Goal: Information Seeking & Learning: Learn about a topic

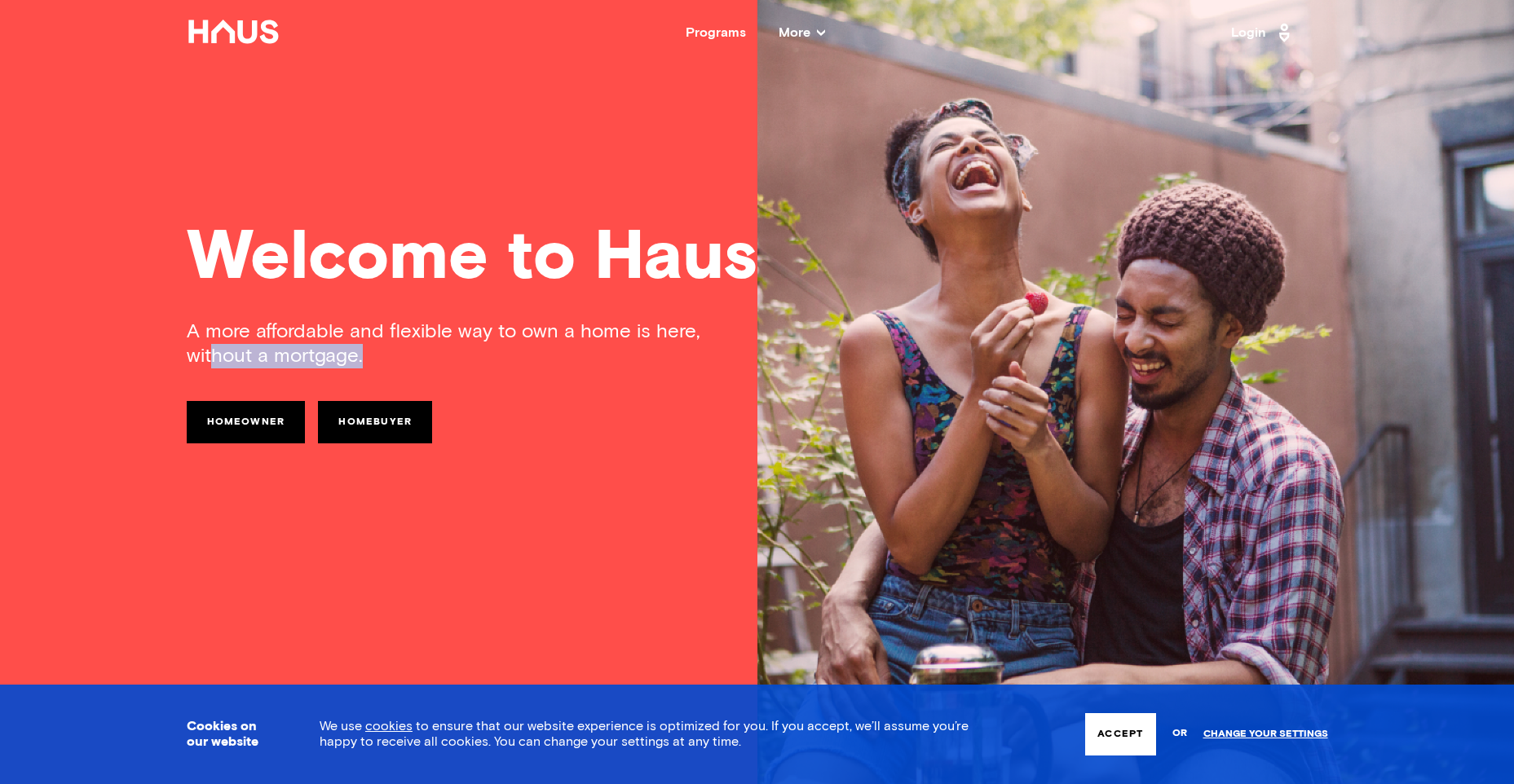
drag, startPoint x: 215, startPoint y: 356, endPoint x: 367, endPoint y: 356, distance: 152.0
click at [367, 356] on div "A more affordable and flexible way to own a home is here, without a mortgage." at bounding box center [473, 344] width 571 height 49
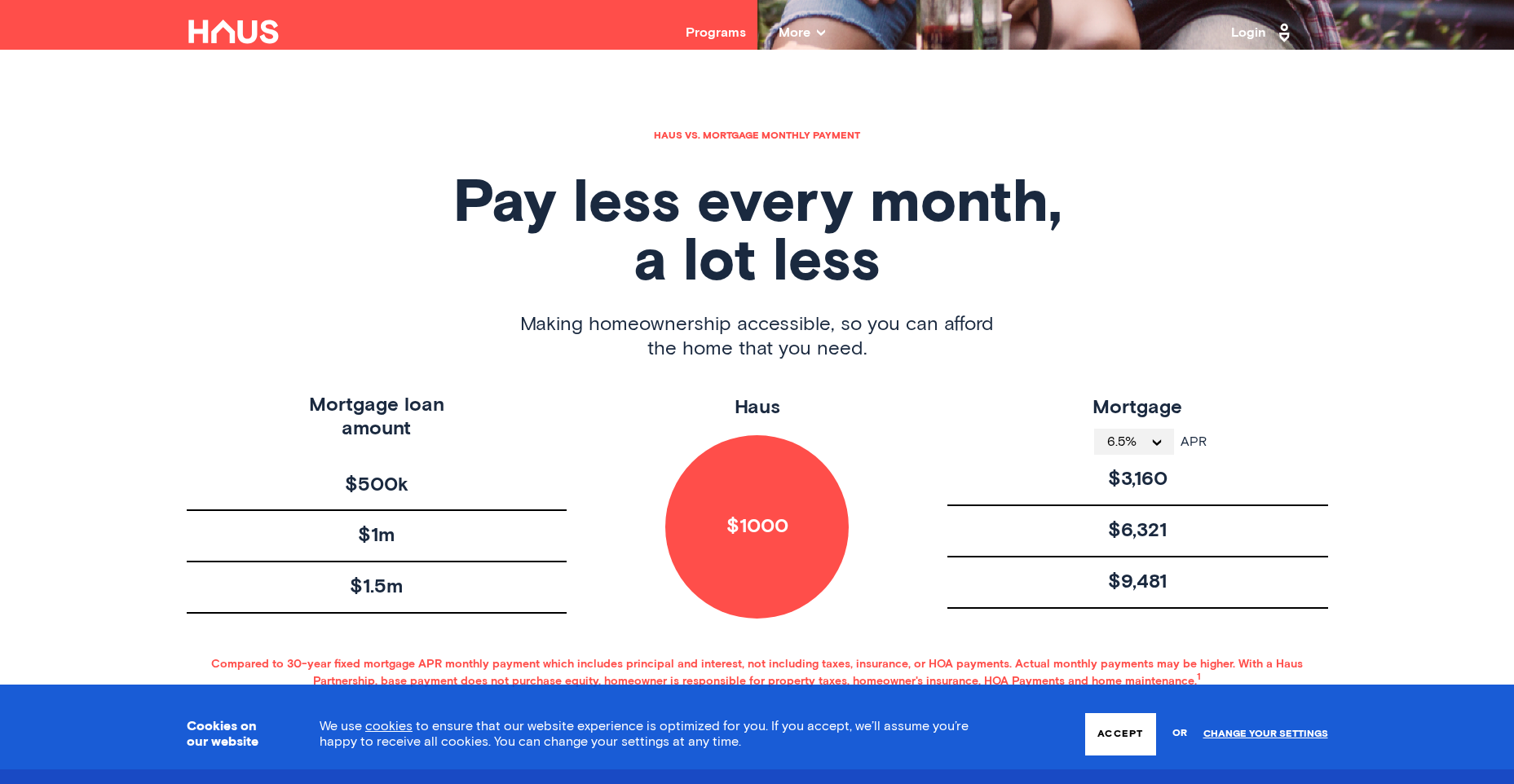
scroll to position [734, 0]
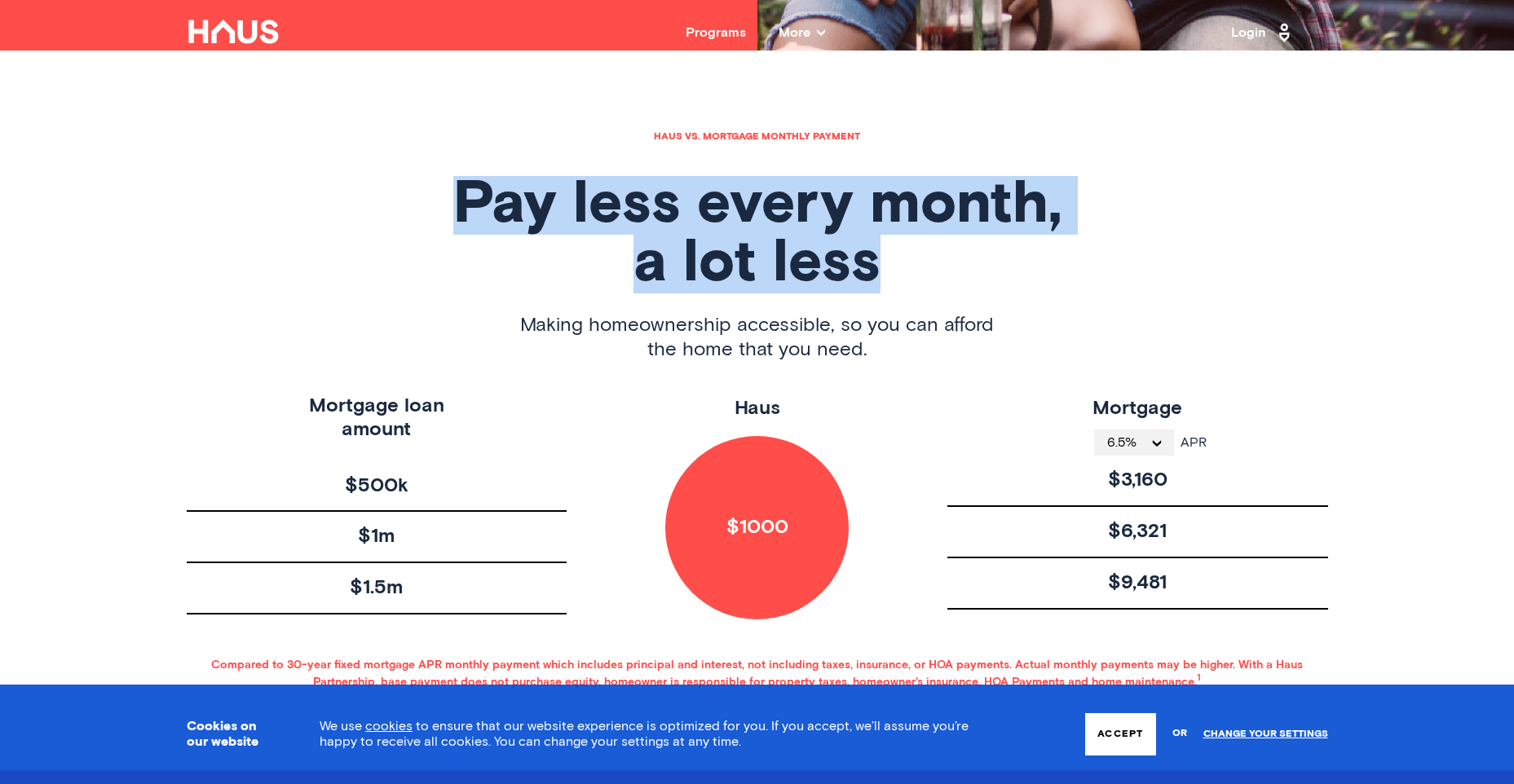
drag, startPoint x: 459, startPoint y: 192, endPoint x: 925, endPoint y: 259, distance: 470.8
click at [925, 259] on h1 "Pay less every month, a lot less" at bounding box center [758, 234] width 1142 height 117
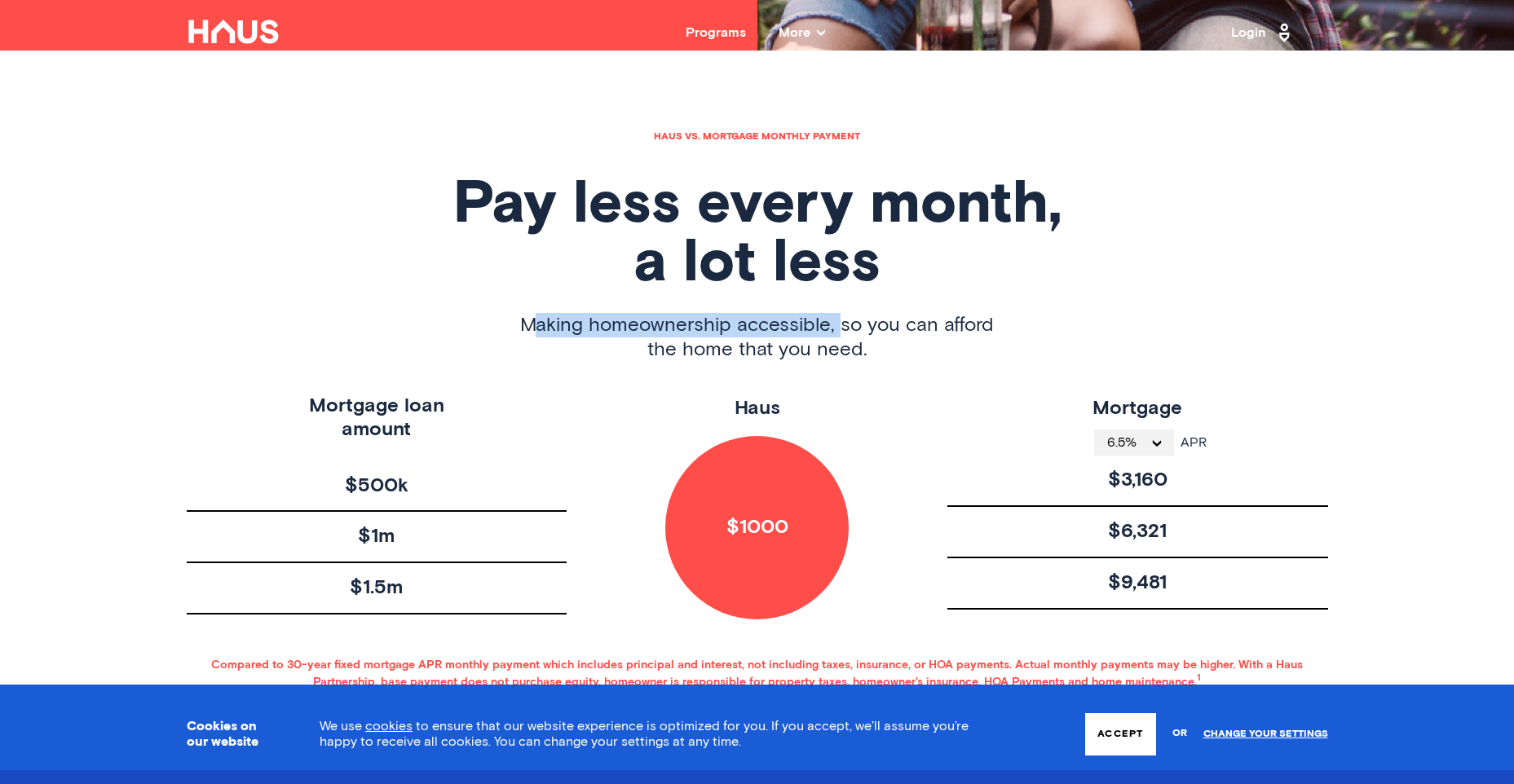
drag, startPoint x: 536, startPoint y: 325, endPoint x: 838, endPoint y: 320, distance: 302.0
click at [838, 320] on span "Making homeownership accessible, so you can afford the home that you need." at bounding box center [757, 337] width 473 height 49
click at [790, 355] on span "Making homeownership accessible, so you can afford the home that you need." at bounding box center [757, 337] width 473 height 49
click at [1156, 444] on icon "open menu" at bounding box center [1157, 443] width 9 height 7
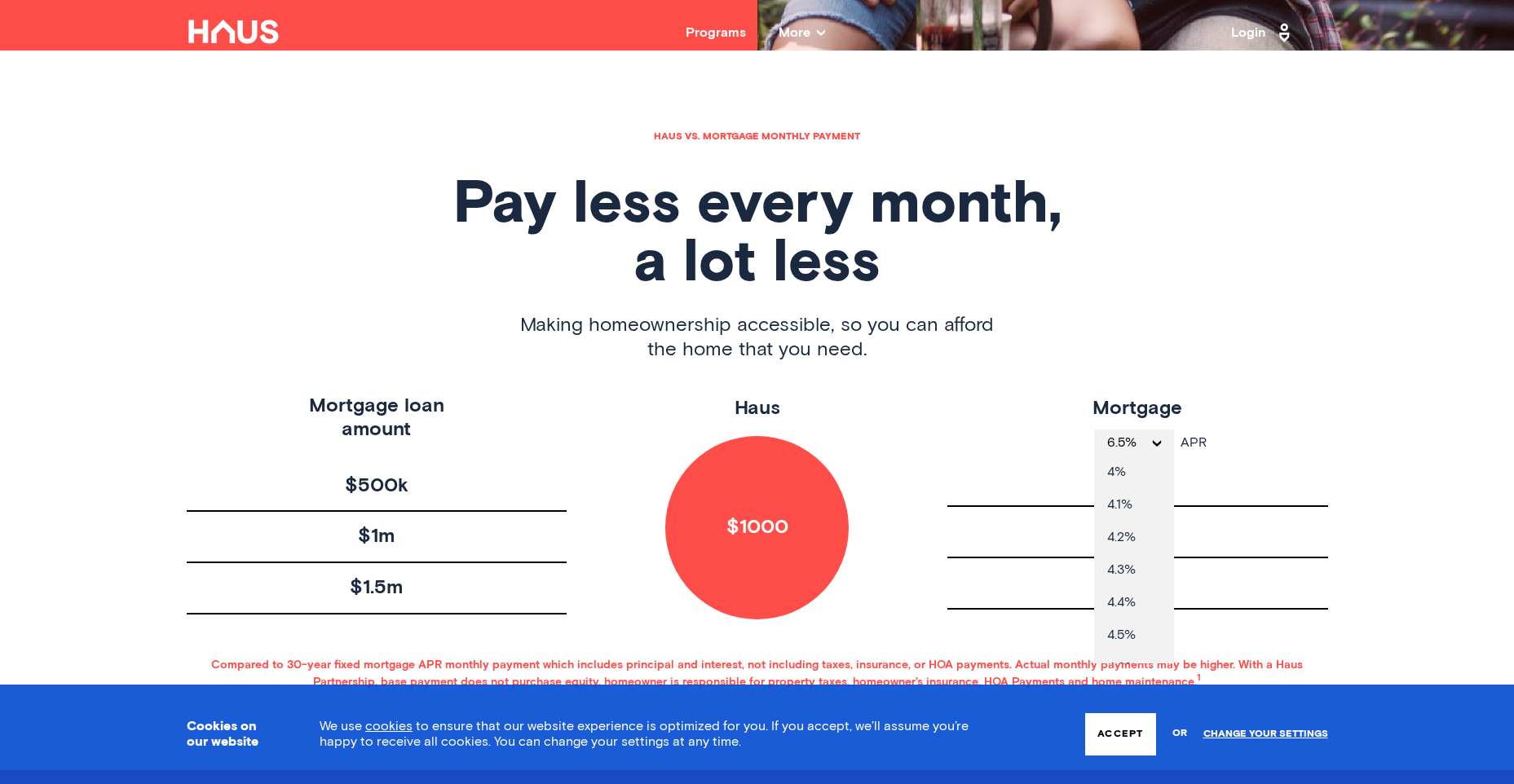
click at [1158, 441] on icon "close menu" at bounding box center [1158, 443] width 15 height 7
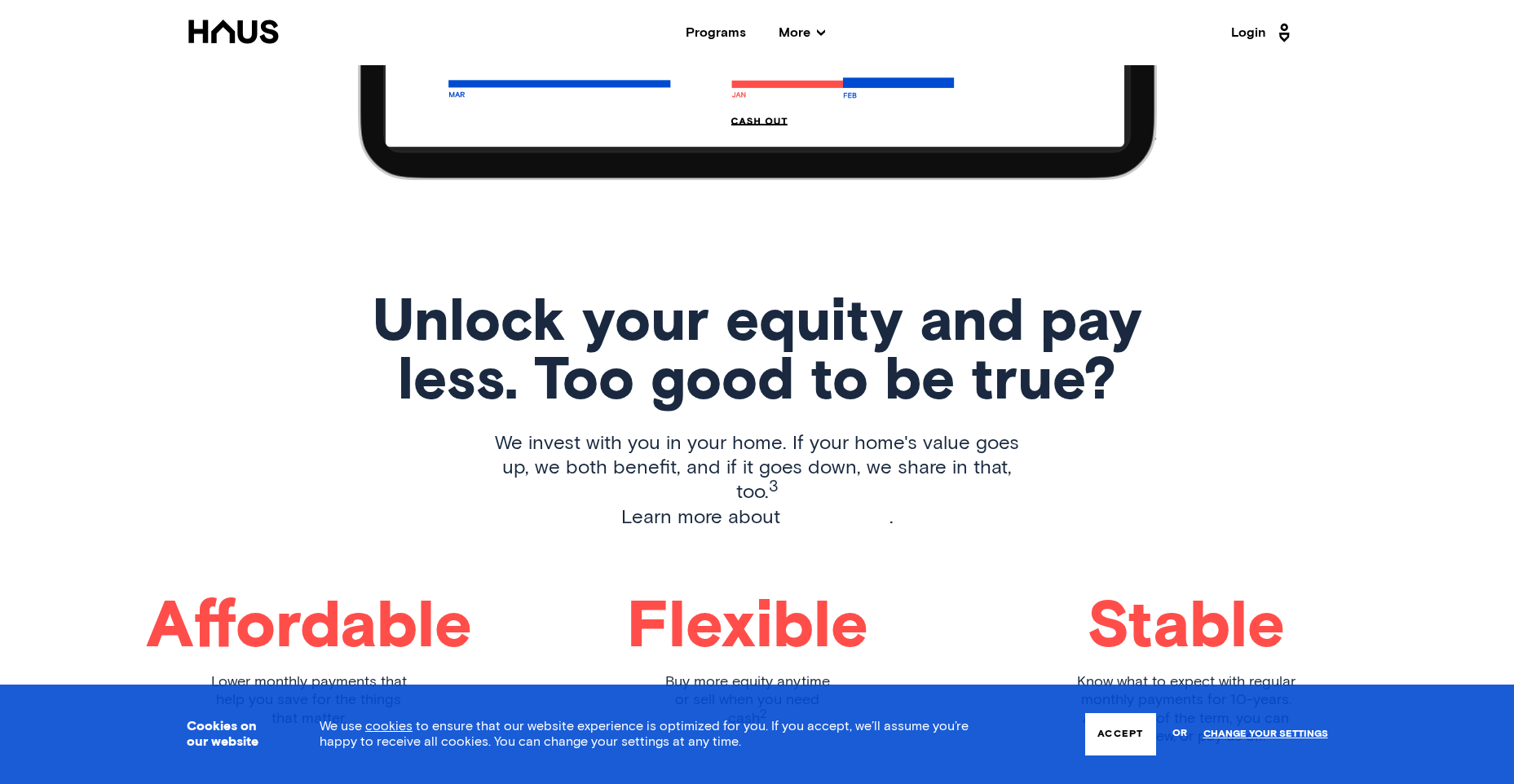
scroll to position [2364, 0]
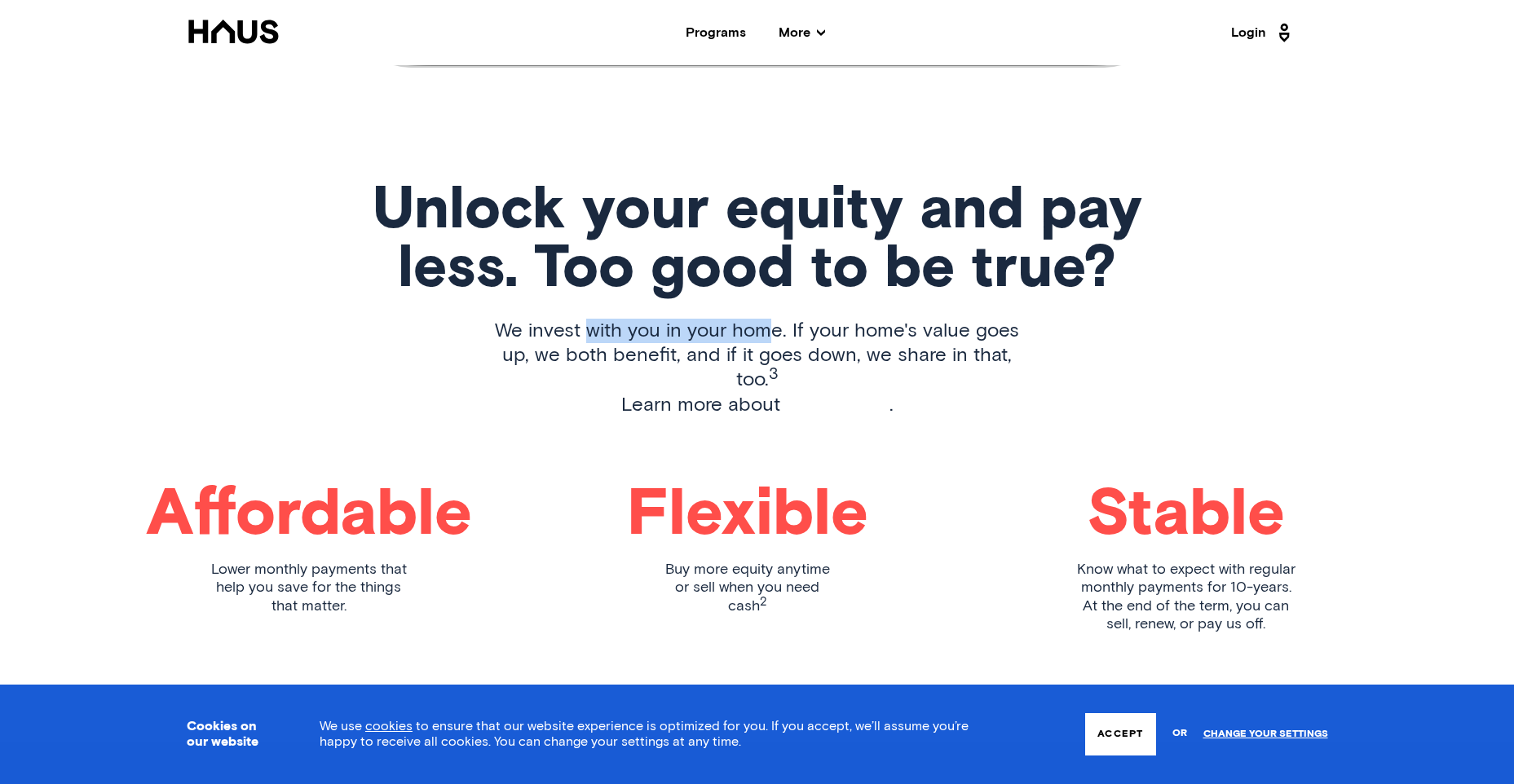
drag, startPoint x: 578, startPoint y: 327, endPoint x: 756, endPoint y: 329, distance: 178.0
click at [756, 329] on p "We invest with you in your home. If your home's value goes up, we both benefit,…" at bounding box center [757, 367] width 553 height 98
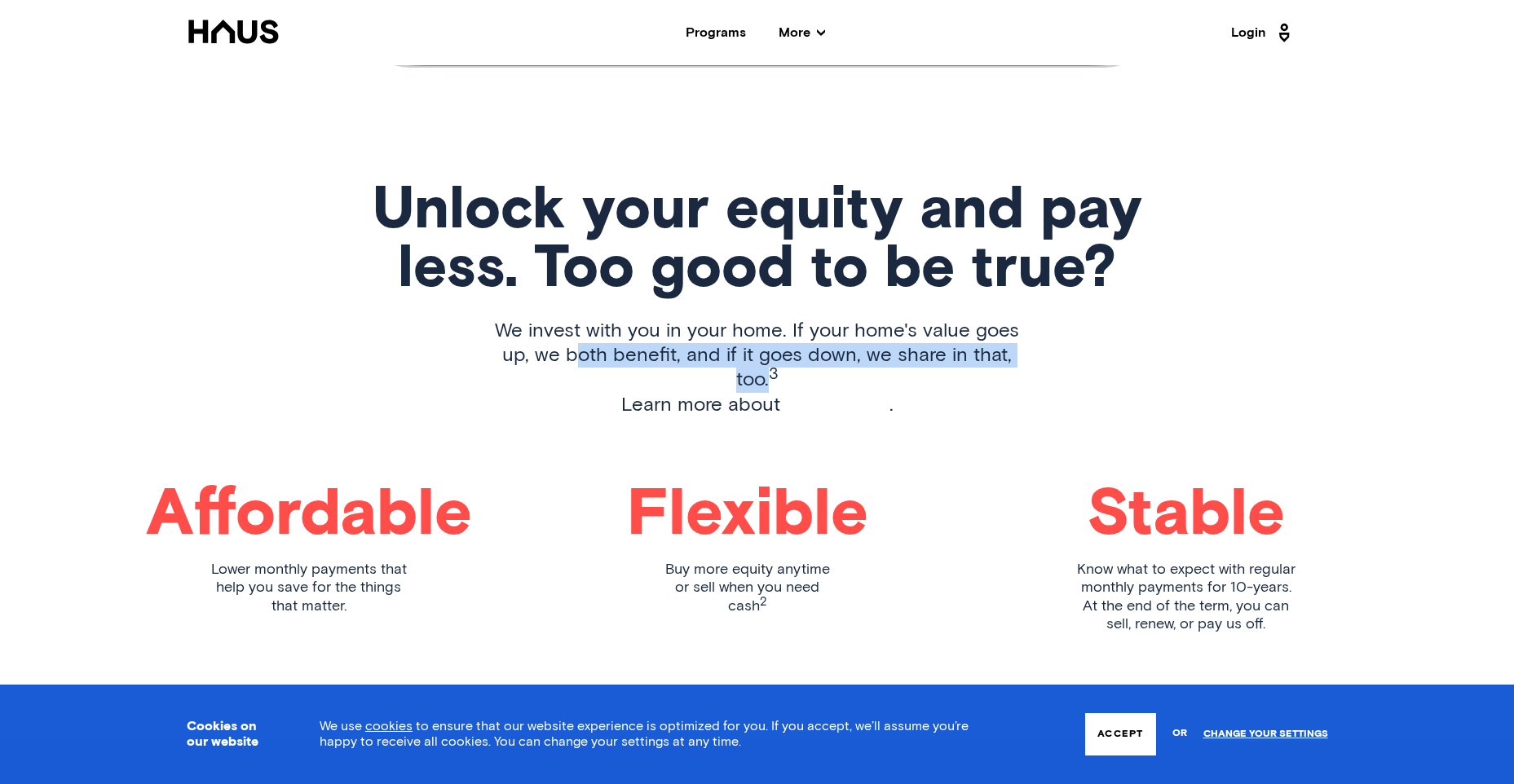
drag, startPoint x: 546, startPoint y: 349, endPoint x: 1006, endPoint y: 359, distance: 460.1
click at [1006, 359] on p "We invest with you in your home. If your home's value goes up, we both benefit,…" at bounding box center [757, 367] width 553 height 98
click at [633, 366] on p "We invest with you in your home. If your home's value goes up, we both benefit,…" at bounding box center [757, 367] width 553 height 98
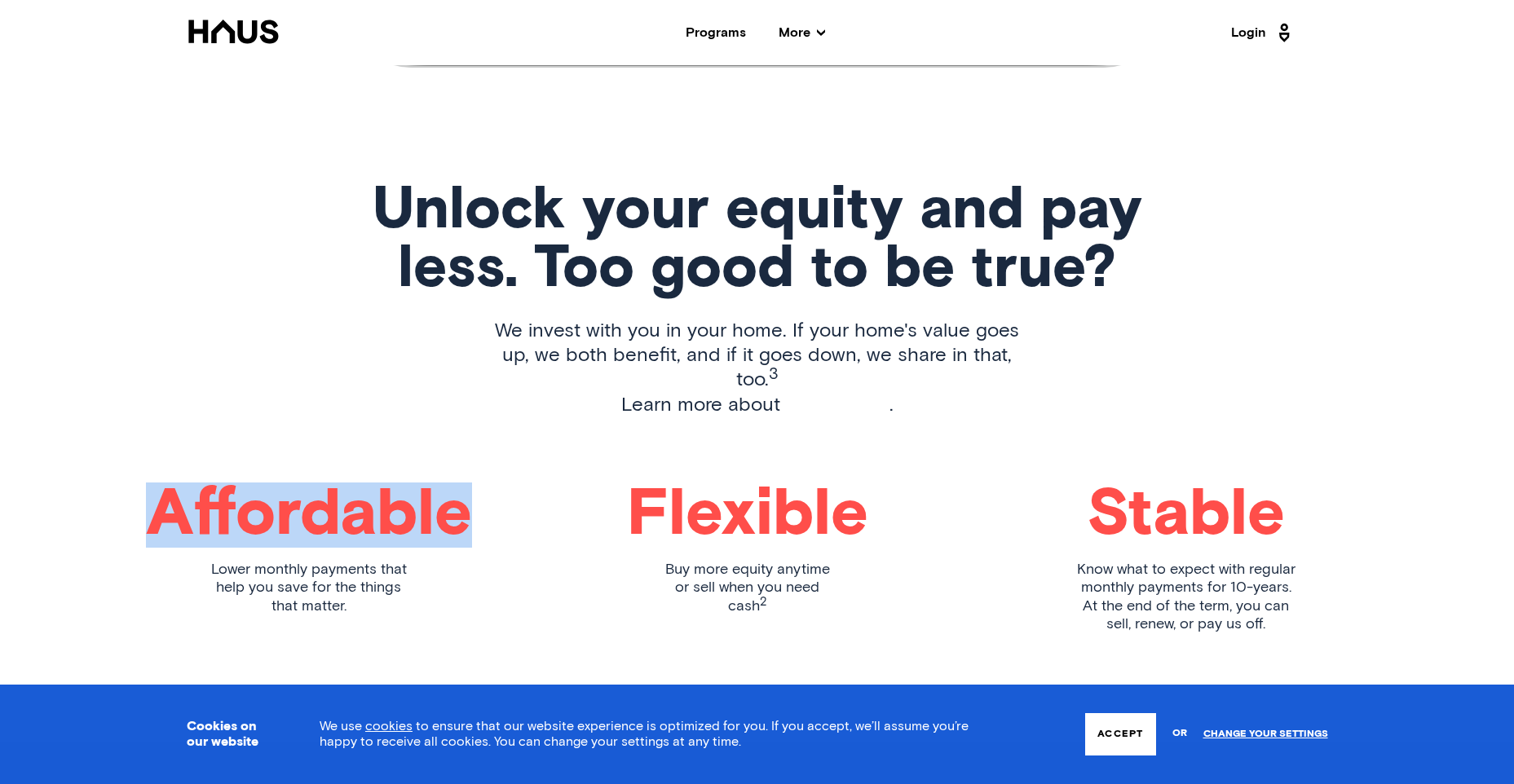
drag, startPoint x: 171, startPoint y: 497, endPoint x: 474, endPoint y: 498, distance: 303.0
click at [474, 498] on div "Affordable Lower monthly payments that help you save for the things that matter…" at bounding box center [758, 571] width 1142 height 178
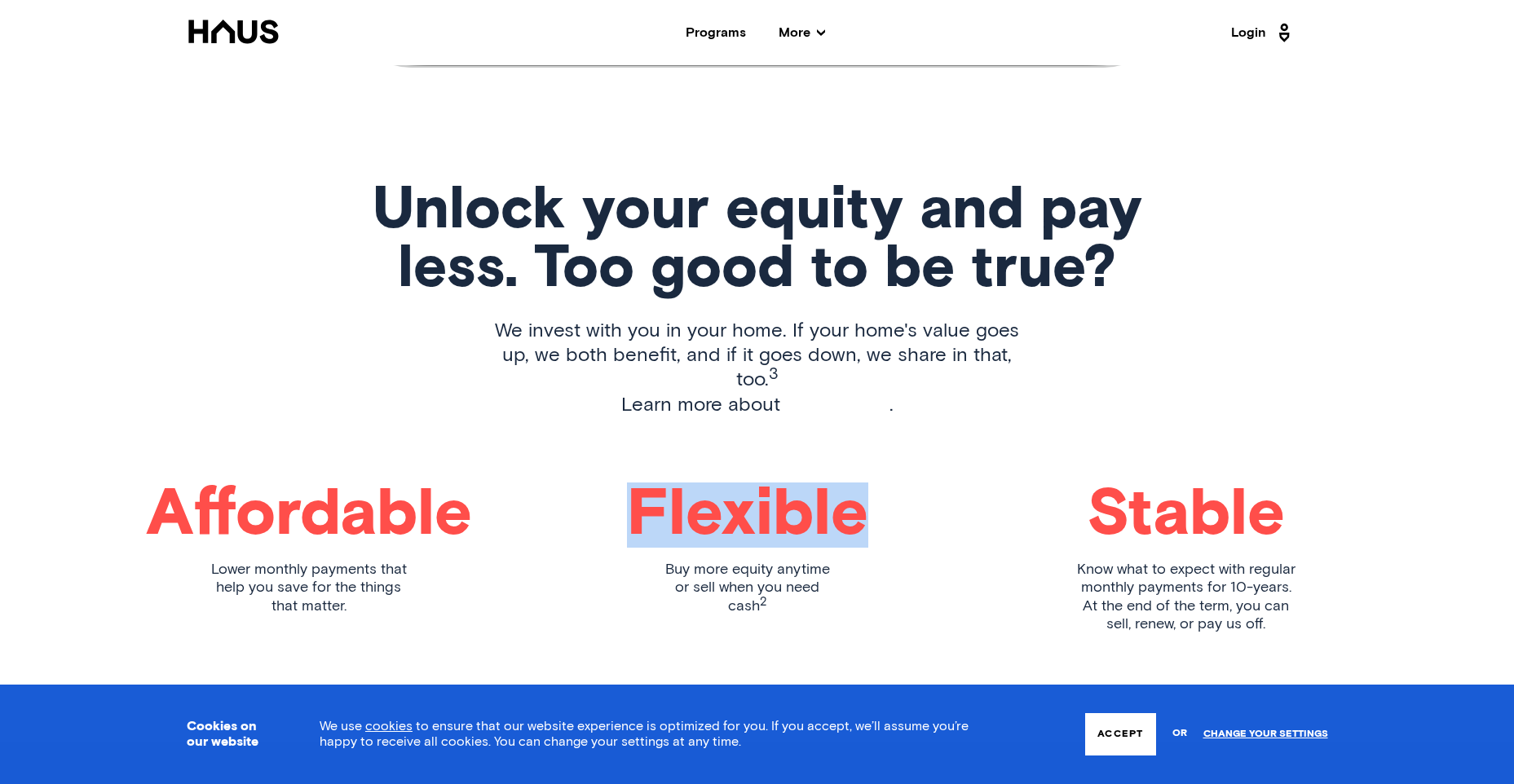
drag, startPoint x: 634, startPoint y: 484, endPoint x: 866, endPoint y: 490, distance: 232.1
click at [866, 490] on h1 "Flexible" at bounding box center [748, 515] width 241 height 65
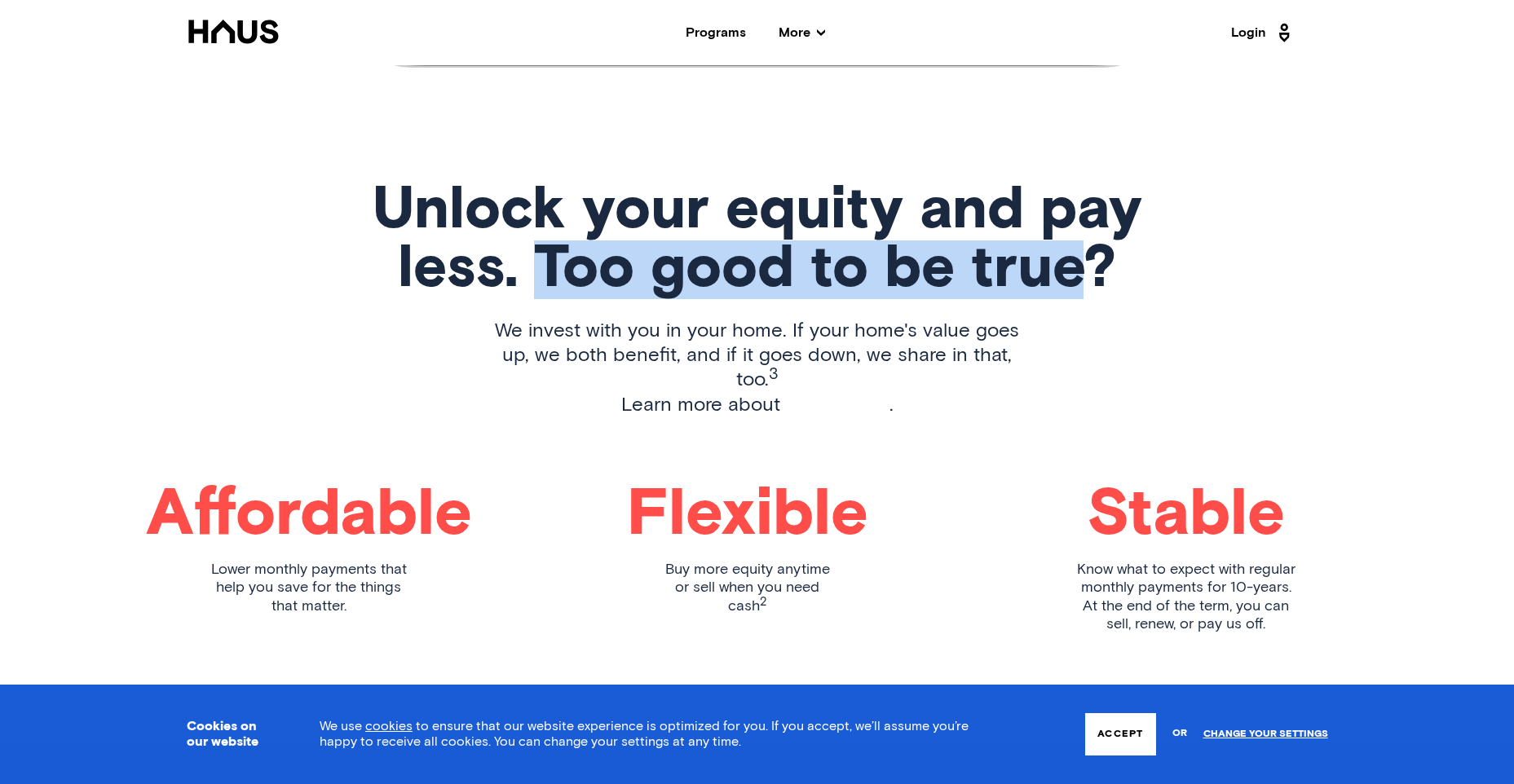
drag, startPoint x: 545, startPoint y: 272, endPoint x: 1086, endPoint y: 264, distance: 541.1
click at [1086, 264] on h1 "Unlock your equity and pay less. Too good to be true?" at bounding box center [757, 240] width 770 height 117
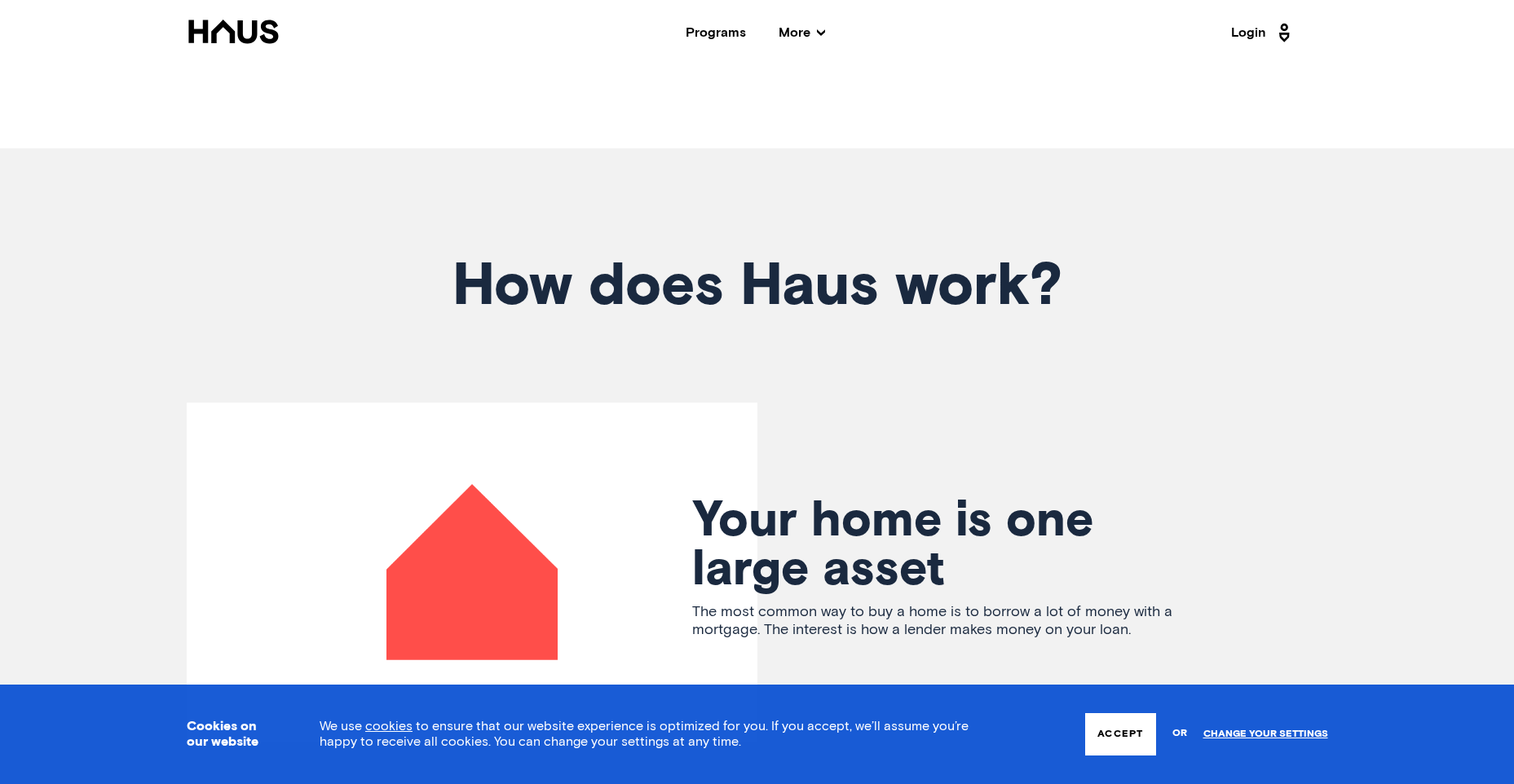
scroll to position [3097, 0]
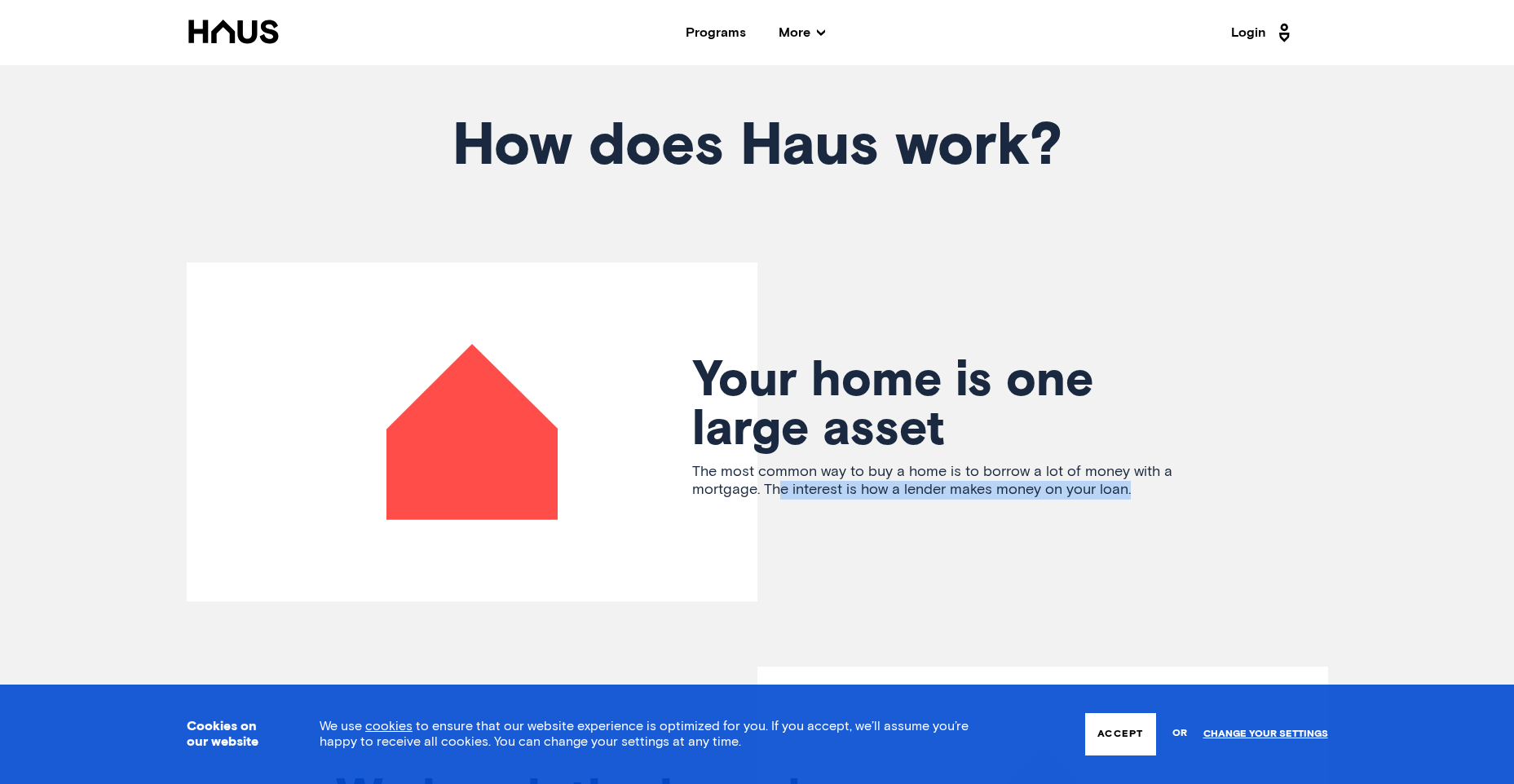
drag, startPoint x: 780, startPoint y: 459, endPoint x: 1139, endPoint y: 473, distance: 359.3
click at [1139, 473] on p "The most common way to buy a home is to borrow a lot of money with a mortgage. …" at bounding box center [950, 481] width 514 height 37
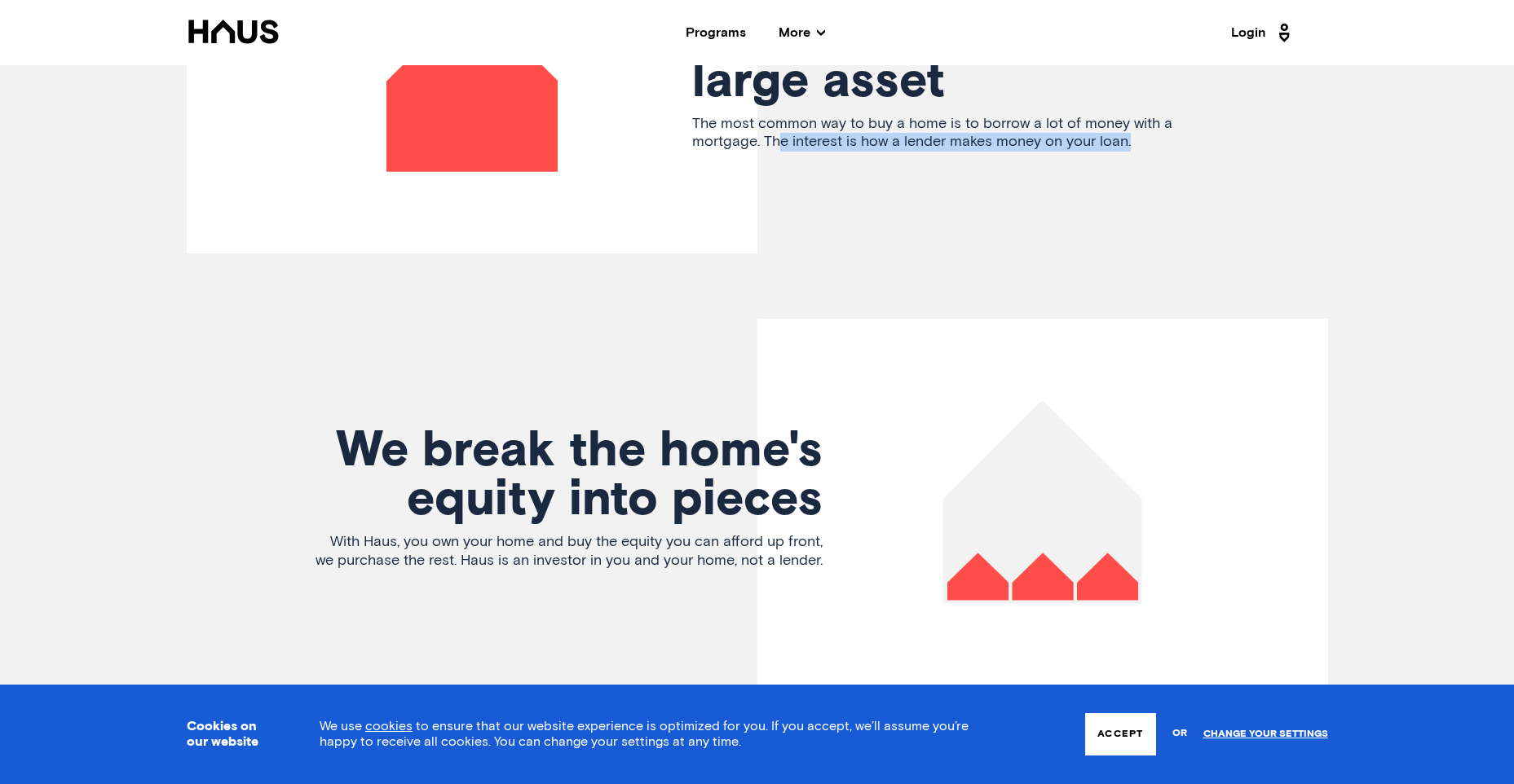
scroll to position [3505, 0]
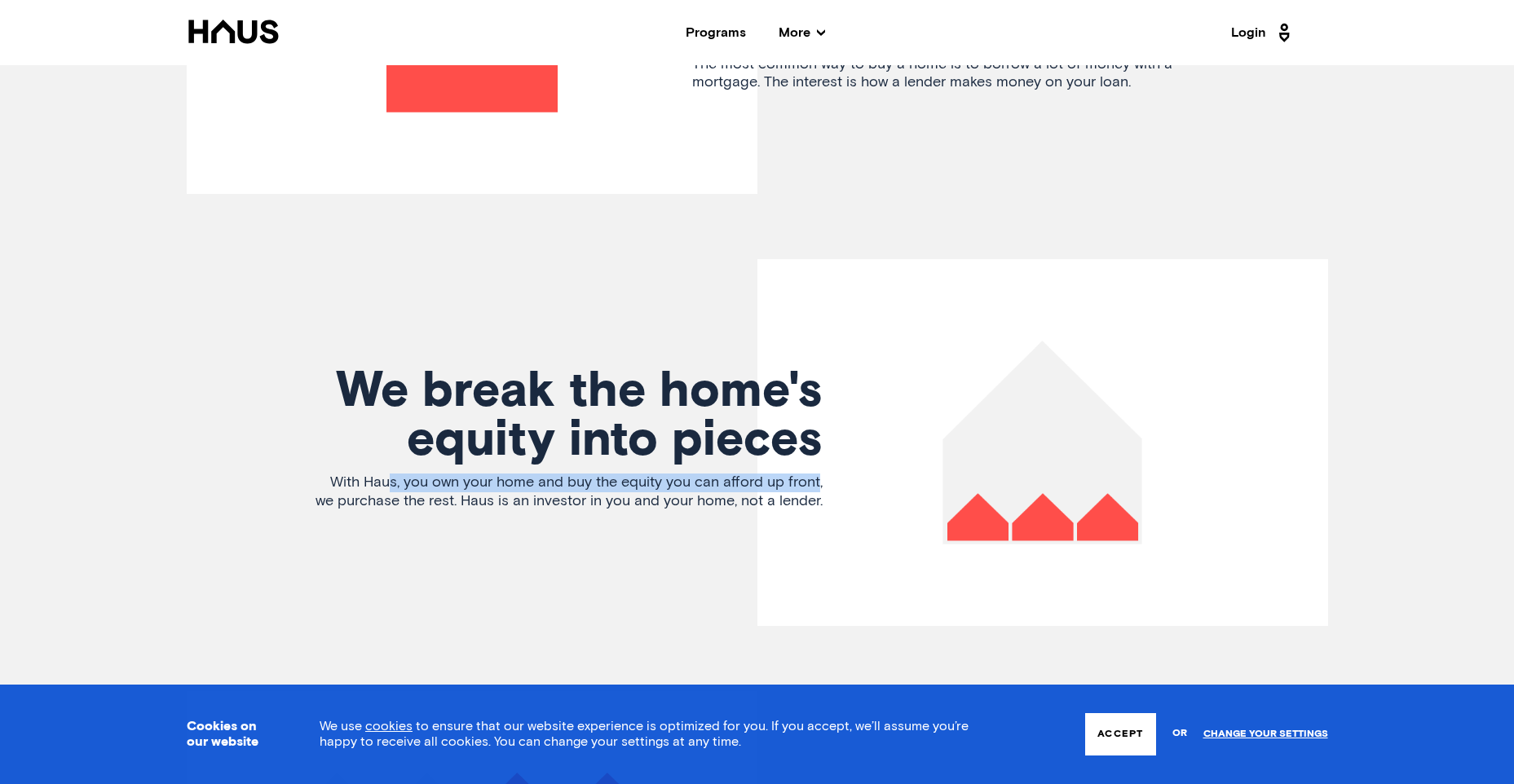
drag, startPoint x: 369, startPoint y: 456, endPoint x: 796, endPoint y: 459, distance: 427.0
click at [796, 473] on p "With Haus, you own your home and buy the equity you can afford up front, we pur…" at bounding box center [566, 491] width 514 height 37
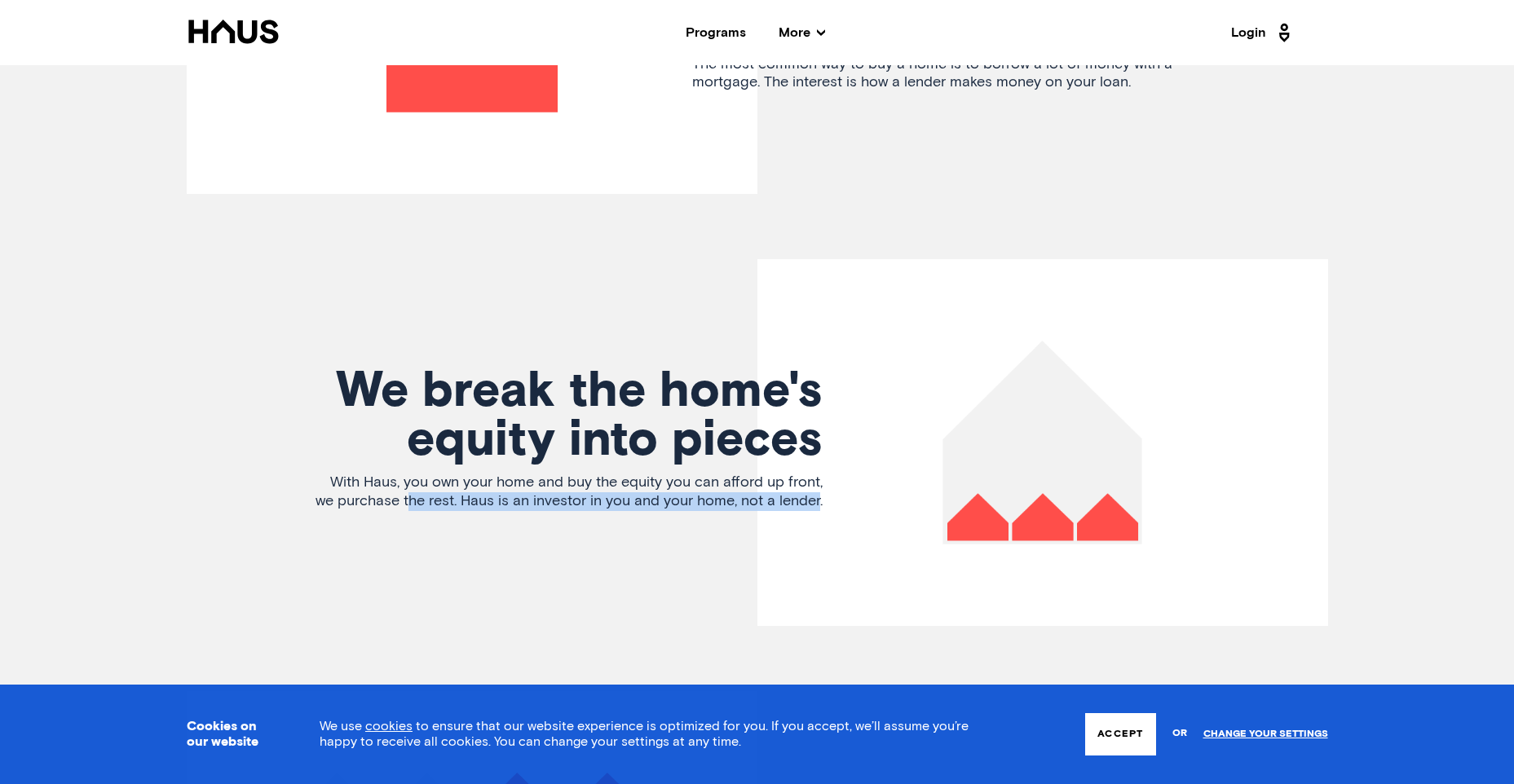
drag, startPoint x: 409, startPoint y: 472, endPoint x: 818, endPoint y: 477, distance: 409.0
click at [818, 477] on p "With Haus, you own your home and buy the equity you can afford up front, we pur…" at bounding box center [566, 491] width 514 height 37
click at [461, 478] on p "With Haus, you own your home and buy the equity you can afford up front, we pur…" at bounding box center [566, 491] width 514 height 37
drag, startPoint x: 480, startPoint y: 478, endPoint x: 733, endPoint y: 485, distance: 253.1
click at [733, 485] on p "With Haus, you own your home and buy the equity you can afford up front, we pur…" at bounding box center [566, 491] width 514 height 37
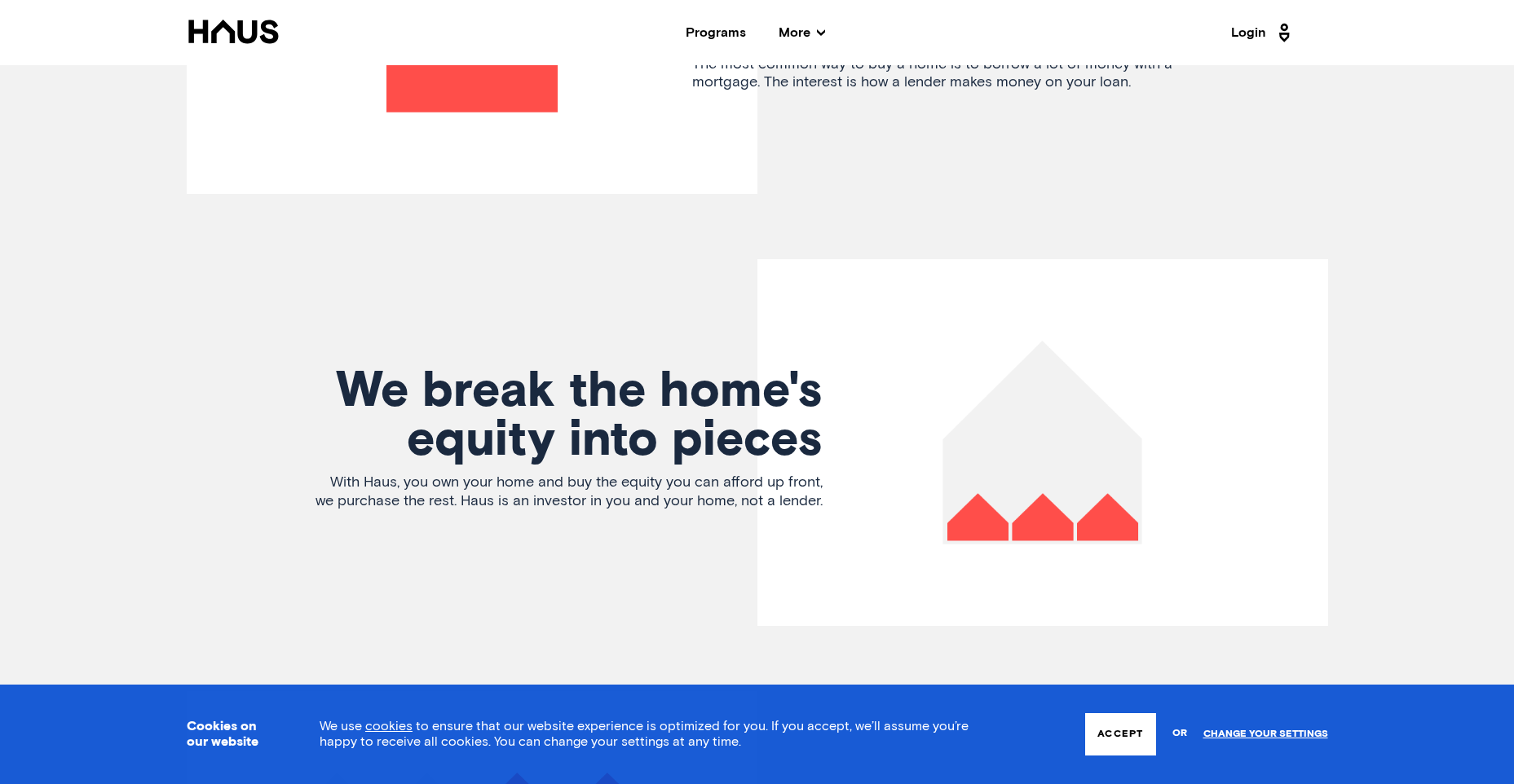
click at [460, 473] on p "With Haus, you own your home and buy the equity you can afford up front, we pur…" at bounding box center [566, 491] width 514 height 37
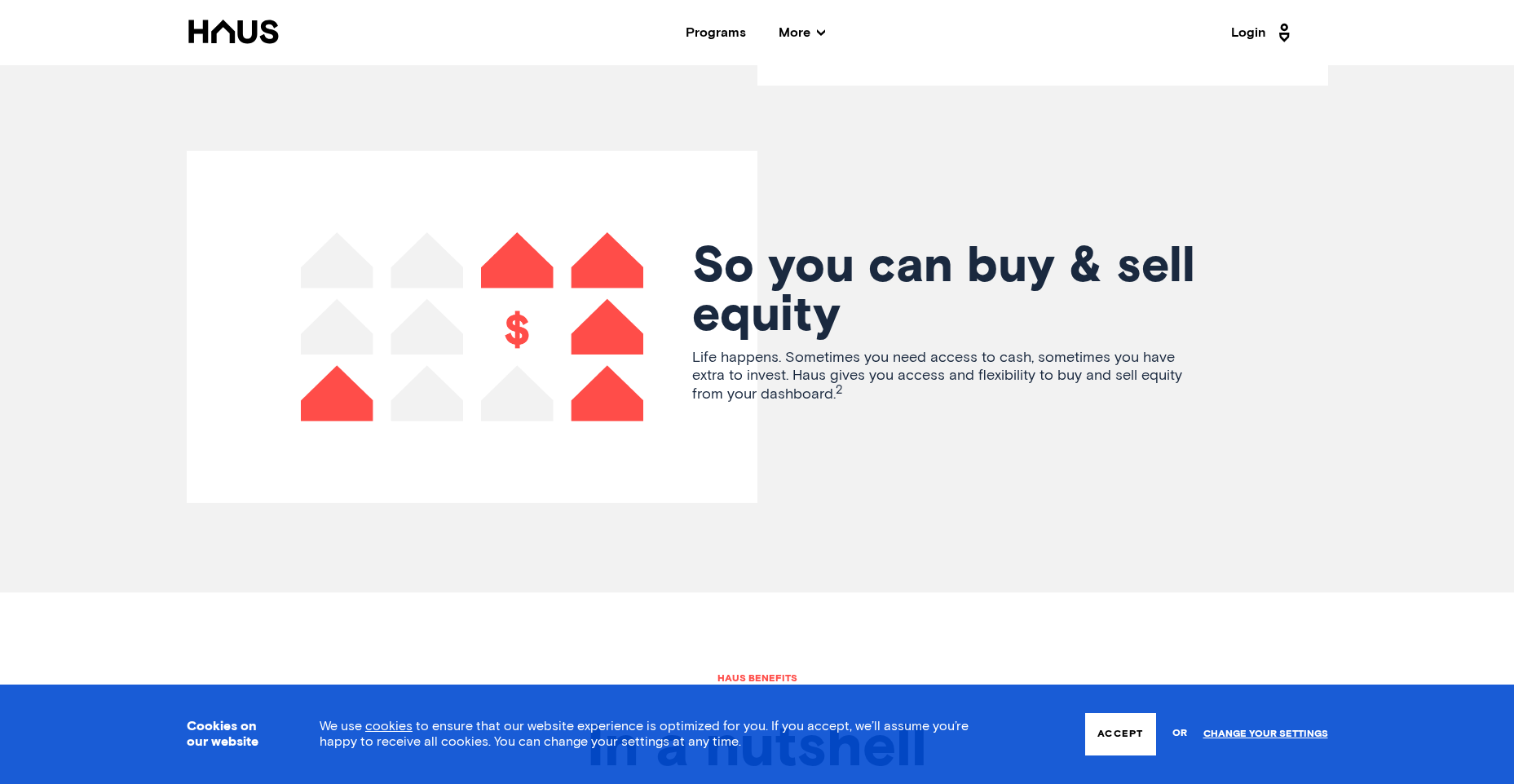
scroll to position [4076, 0]
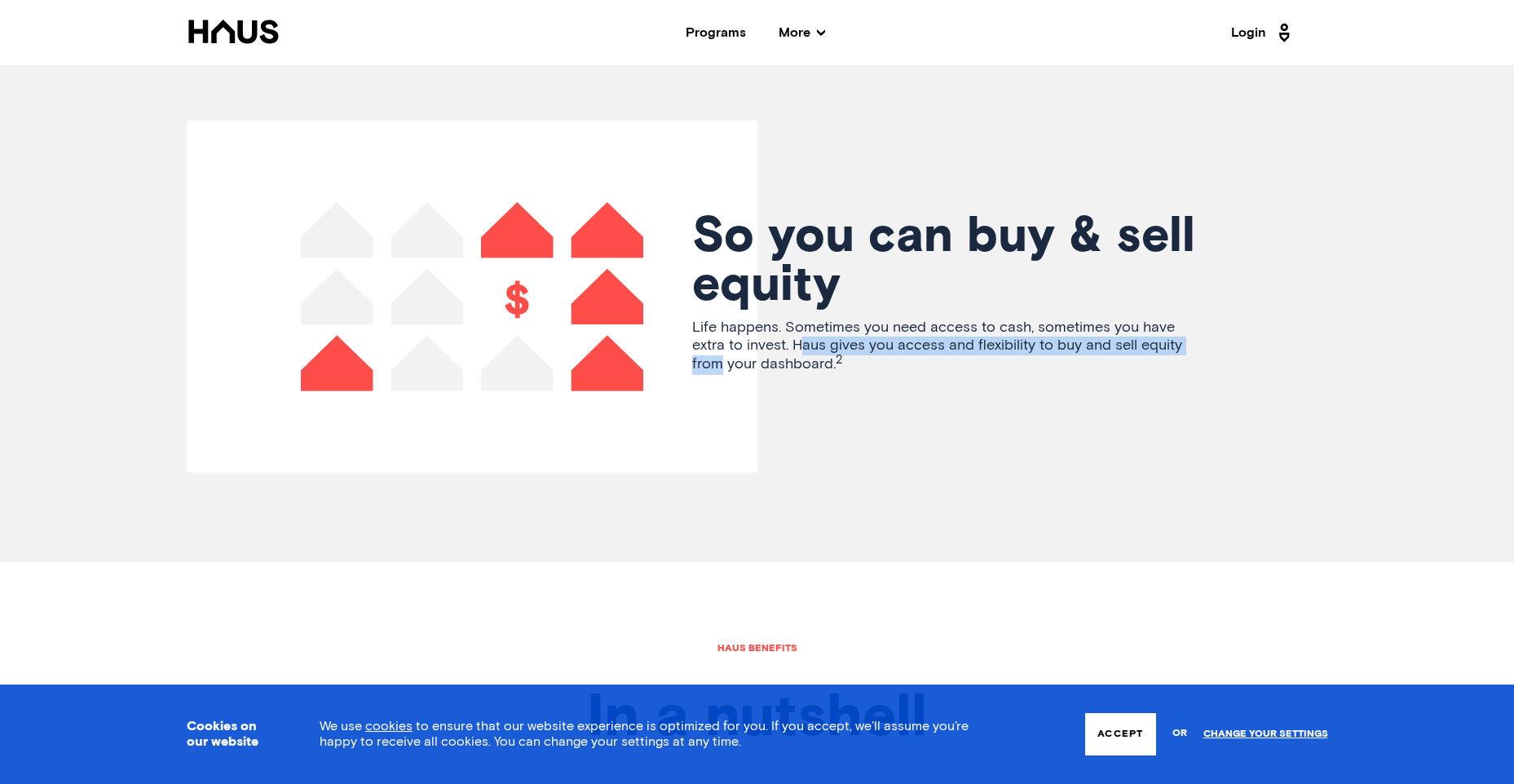
drag, startPoint x: 764, startPoint y: 314, endPoint x: 1184, endPoint y: 315, distance: 420.0
click at [1184, 318] on p "Life happens. Sometimes you need access to cash, sometimes you have extra to in…" at bounding box center [950, 347] width 514 height 57
drag, startPoint x: 715, startPoint y: 340, endPoint x: 788, endPoint y: 342, distance: 73.0
click at [788, 342] on span "Life happens. Sometimes you need access to cash, sometimes you have extra to in…" at bounding box center [938, 346] width 490 height 51
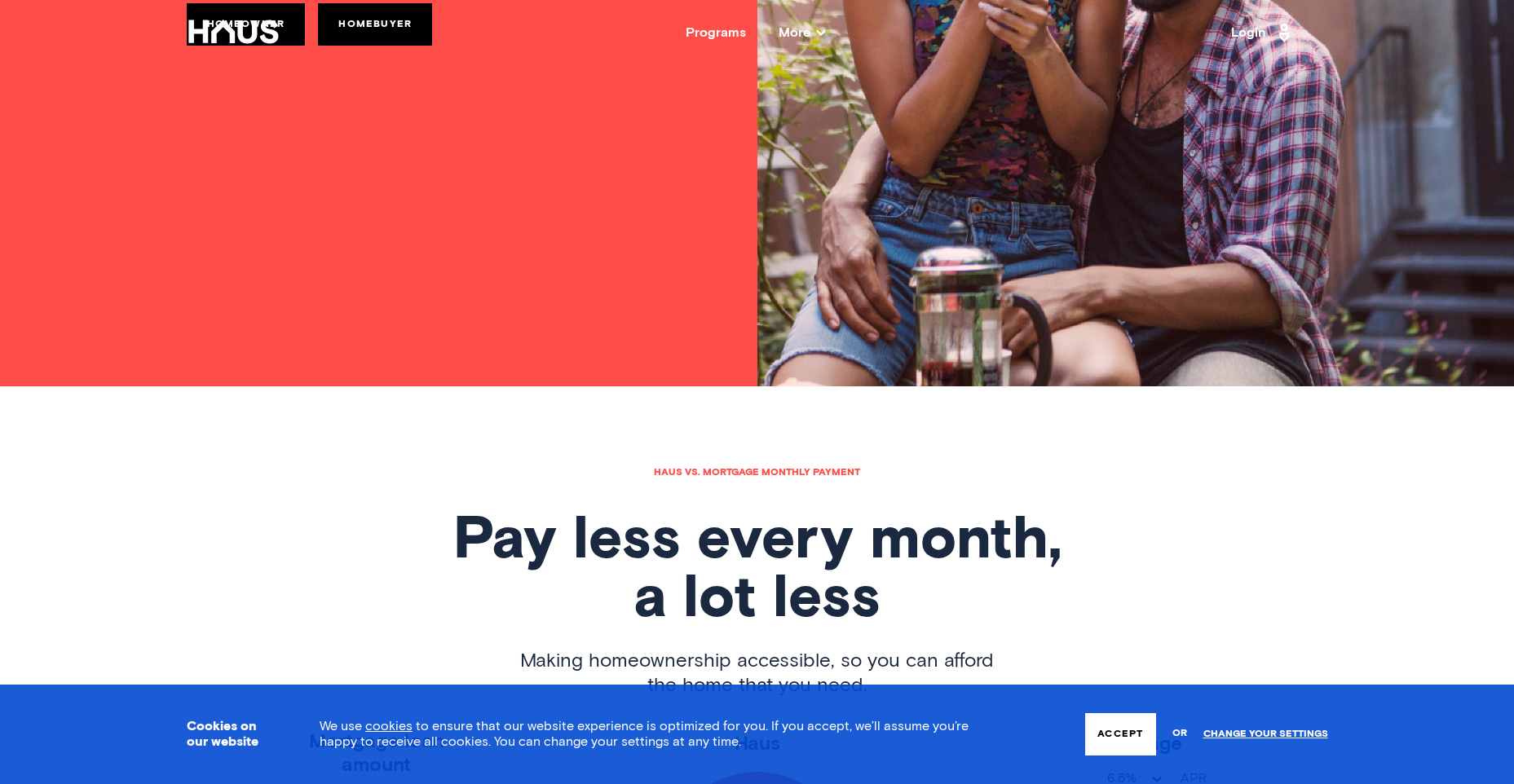
scroll to position [0, 0]
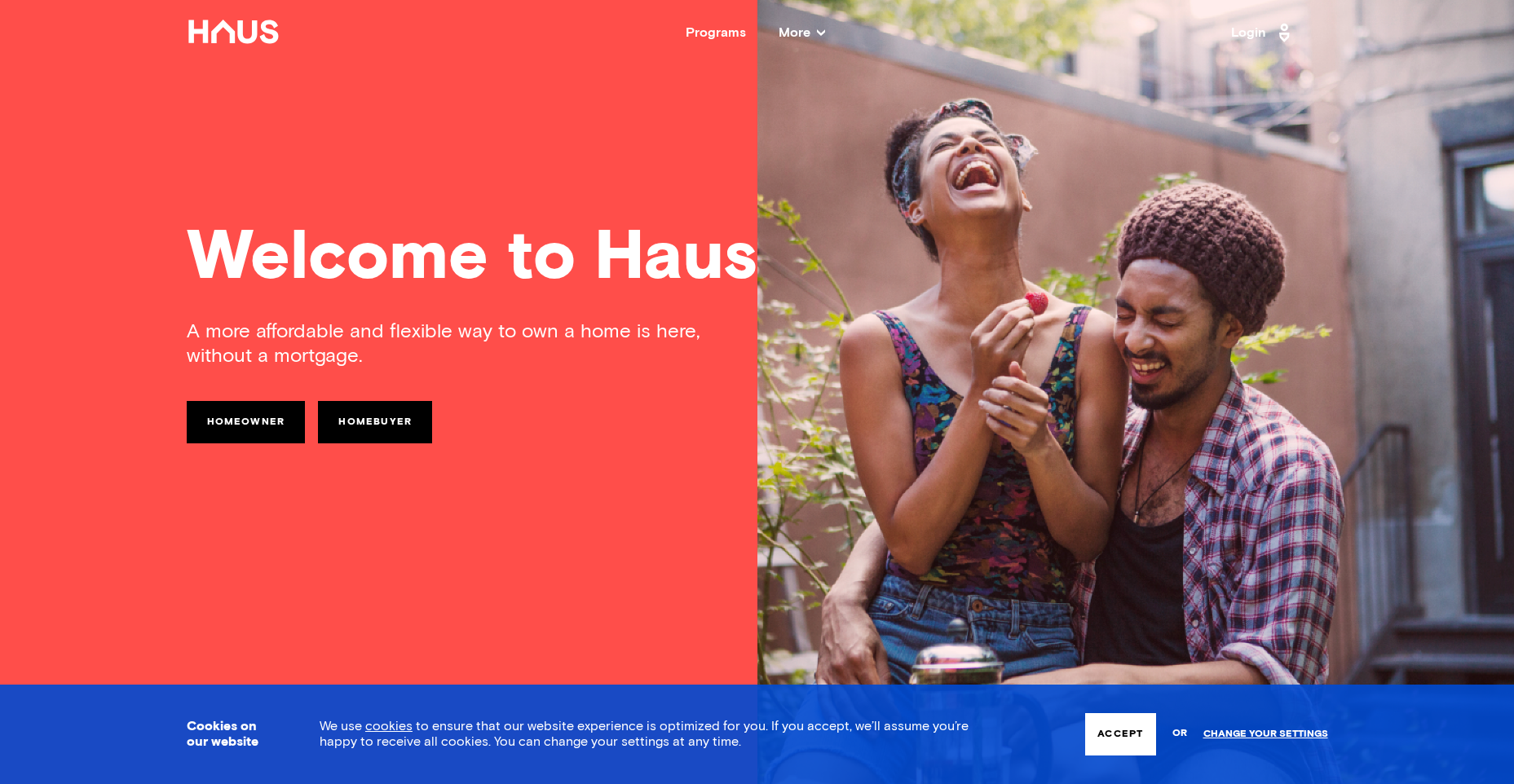
click at [370, 423] on link "Homebuyer" at bounding box center [375, 422] width 114 height 43
